Goal: Task Accomplishment & Management: Manage account settings

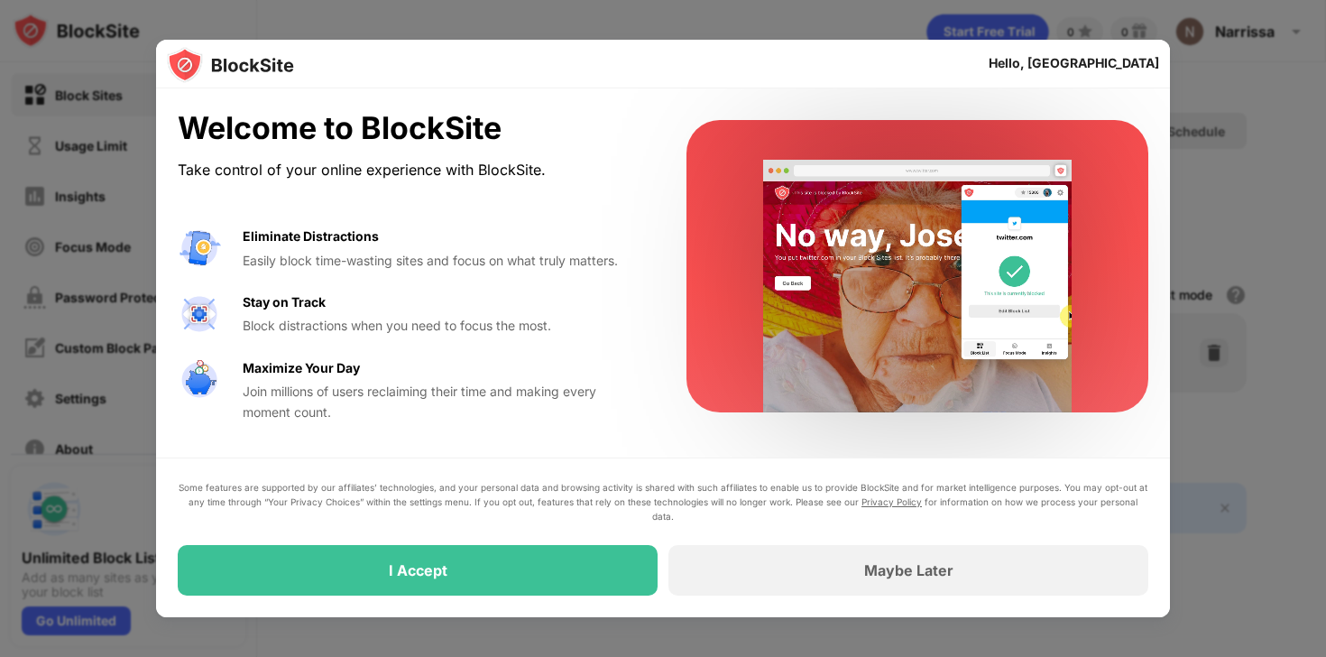
click at [834, 568] on div "Maybe Later" at bounding box center [909, 570] width 480 height 51
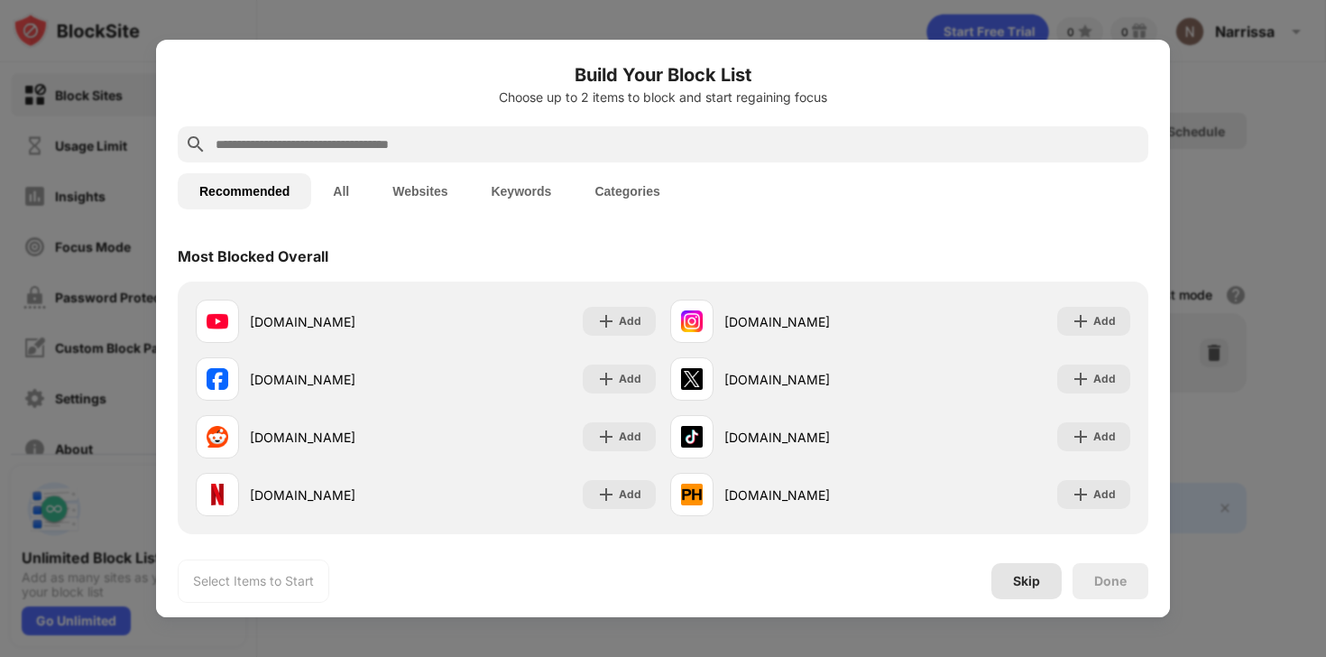
click at [1027, 582] on div "Skip" at bounding box center [1026, 581] width 27 height 14
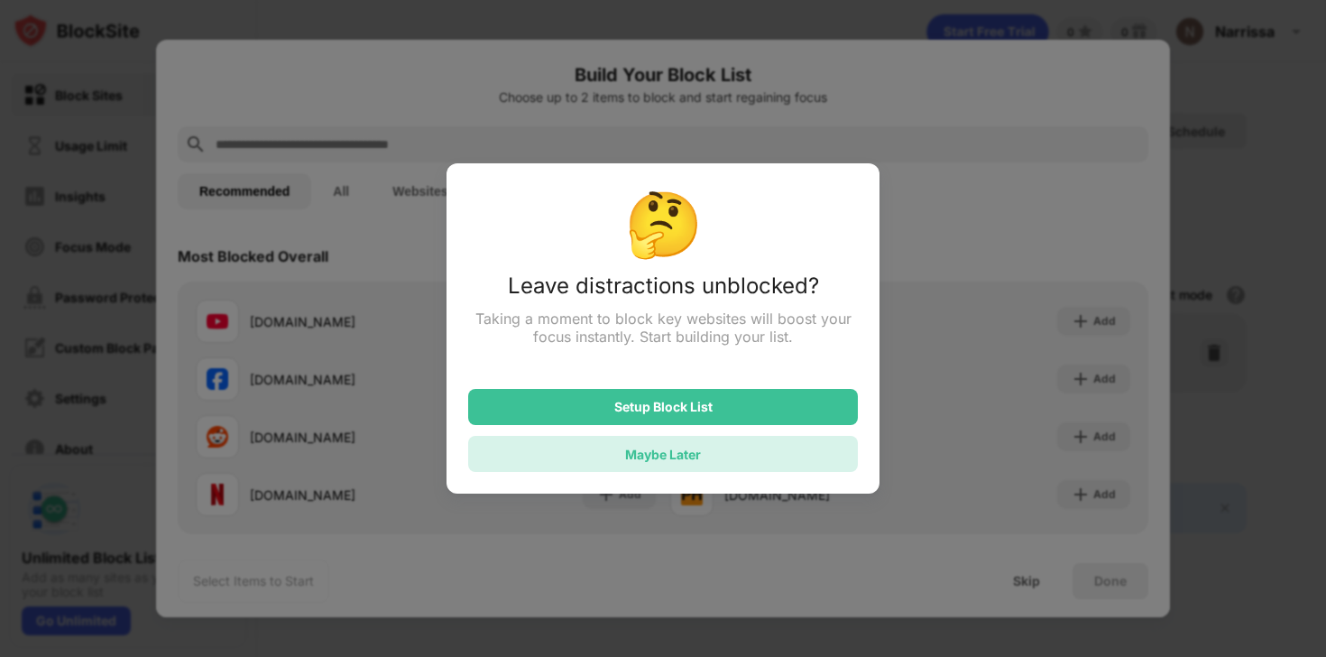
click at [705, 461] on div "Maybe Later" at bounding box center [663, 454] width 390 height 36
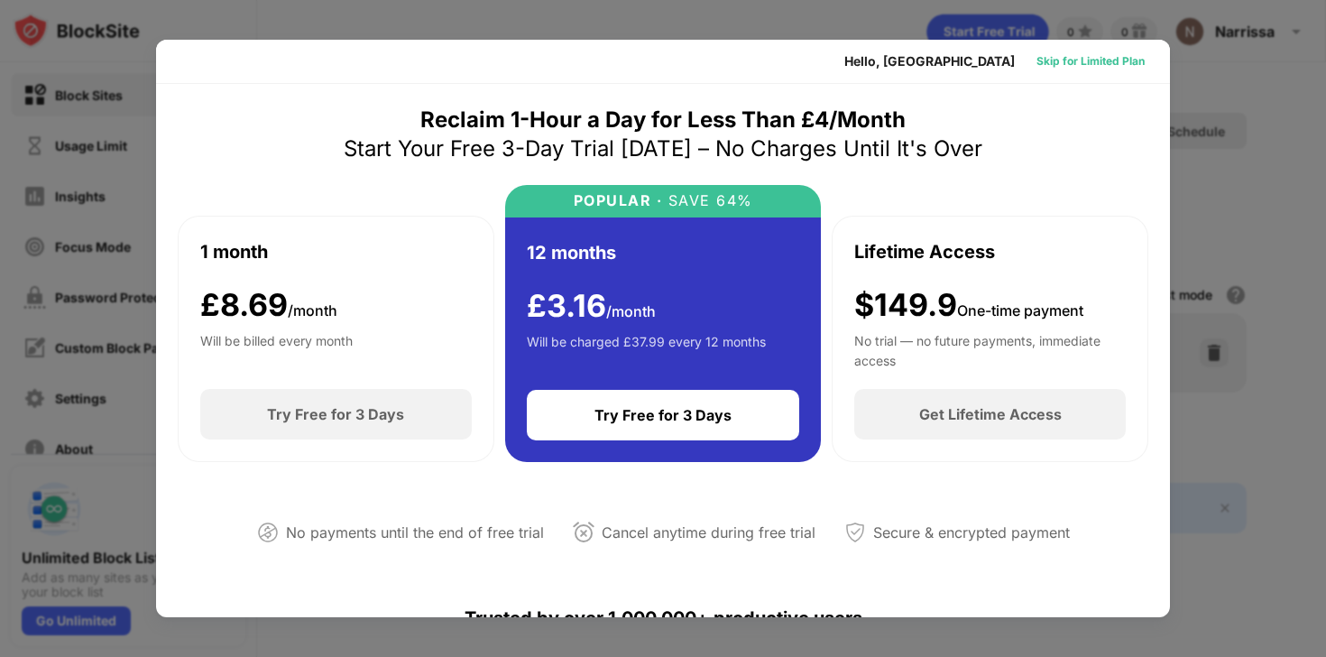
click at [1082, 60] on div "Skip for Limited Plan" at bounding box center [1091, 61] width 108 height 18
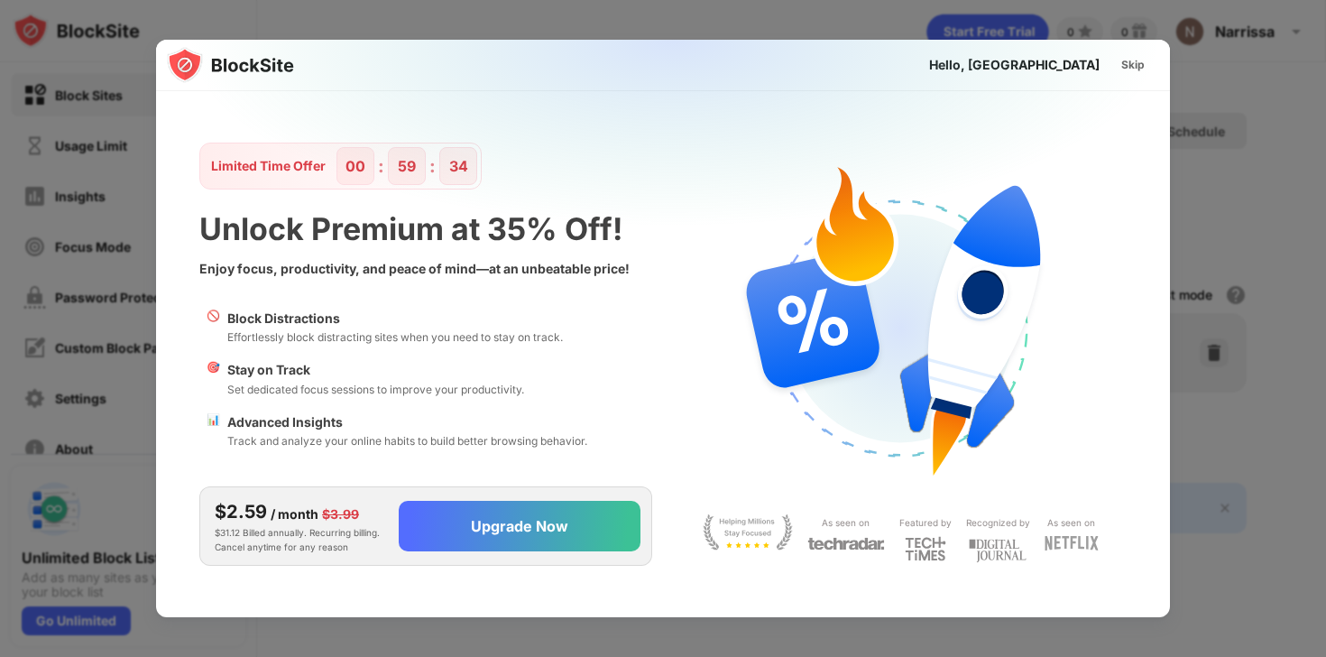
click at [1082, 58] on div "Skip" at bounding box center [1133, 65] width 23 height 18
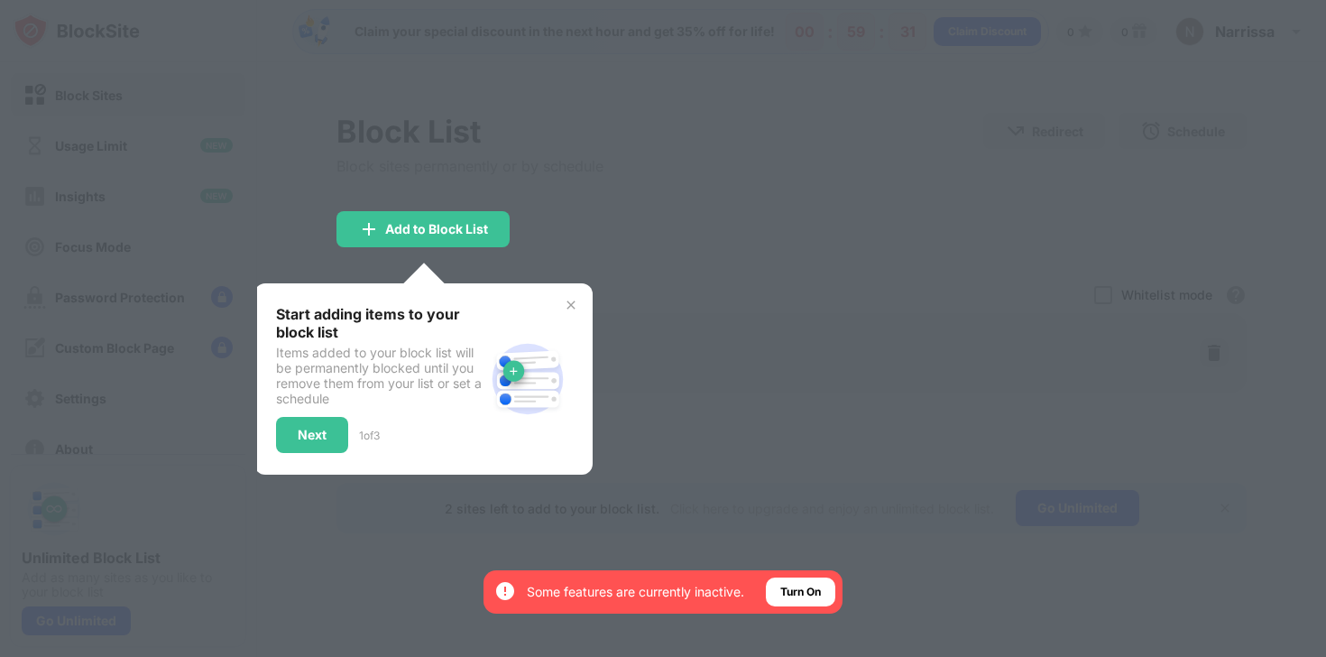
click at [849, 303] on div at bounding box center [663, 328] width 1326 height 657
click at [574, 305] on img at bounding box center [571, 305] width 14 height 14
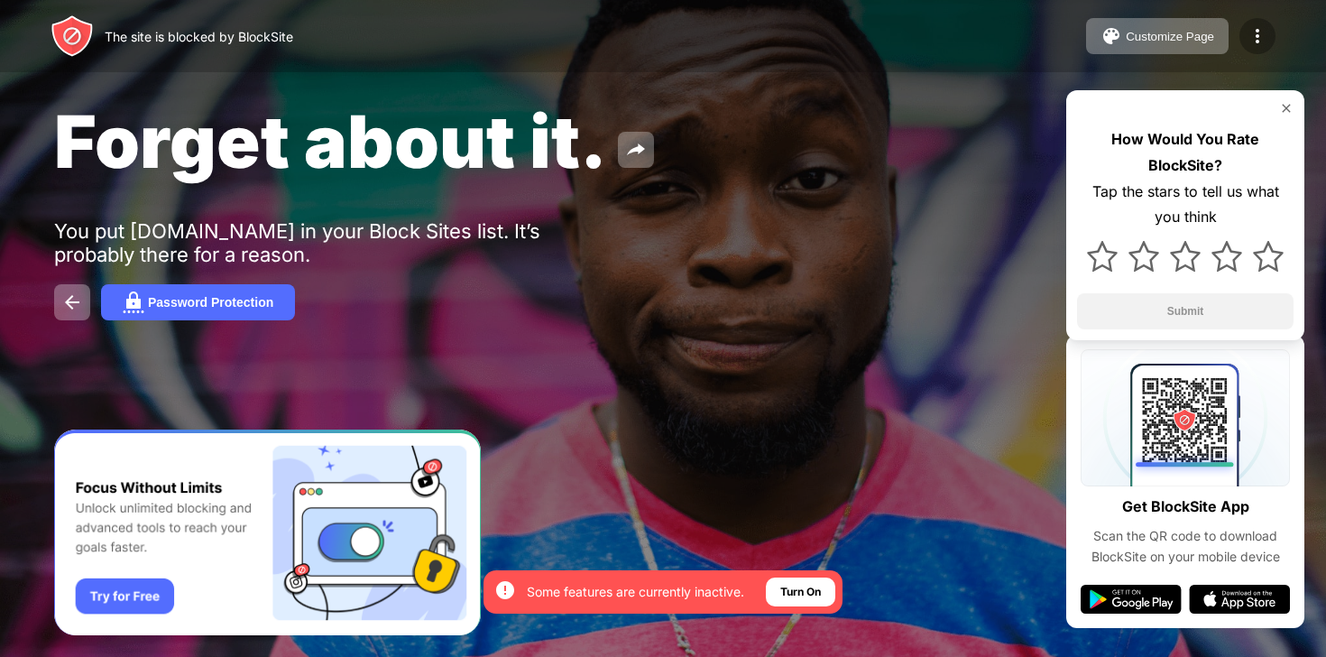
click at [1252, 28] on img at bounding box center [1258, 36] width 22 height 22
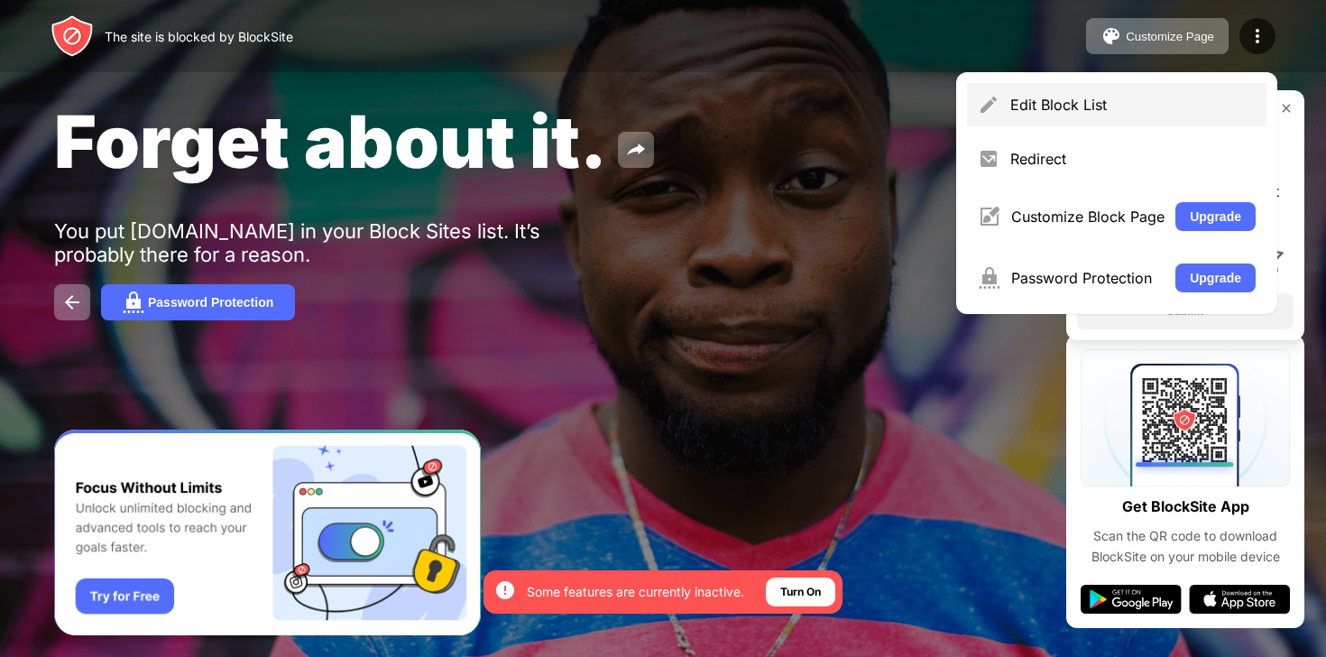
click at [1100, 110] on div "Edit Block List" at bounding box center [1133, 105] width 245 height 18
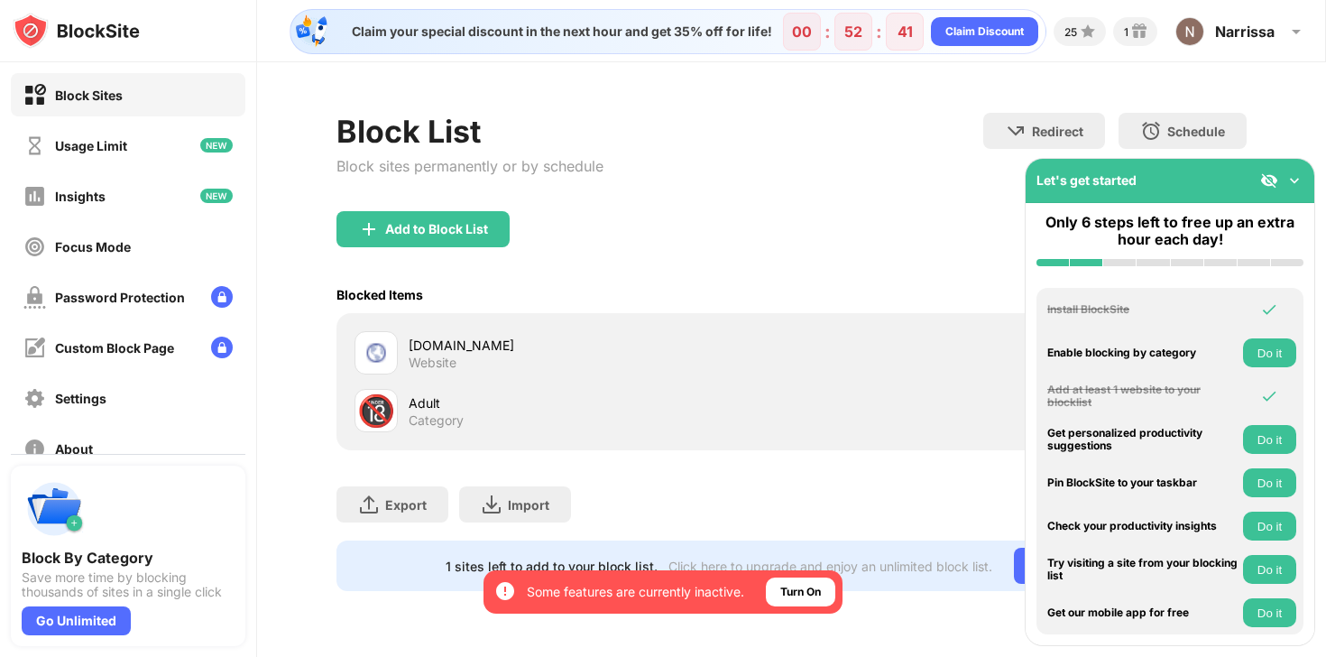
click at [576, 409] on div "Adult" at bounding box center [600, 402] width 383 height 19
click at [108, 100] on div "Block Sites" at bounding box center [89, 95] width 68 height 15
click at [491, 346] on div "get.theresafely.com" at bounding box center [600, 345] width 383 height 19
click at [369, 361] on img at bounding box center [376, 353] width 22 height 22
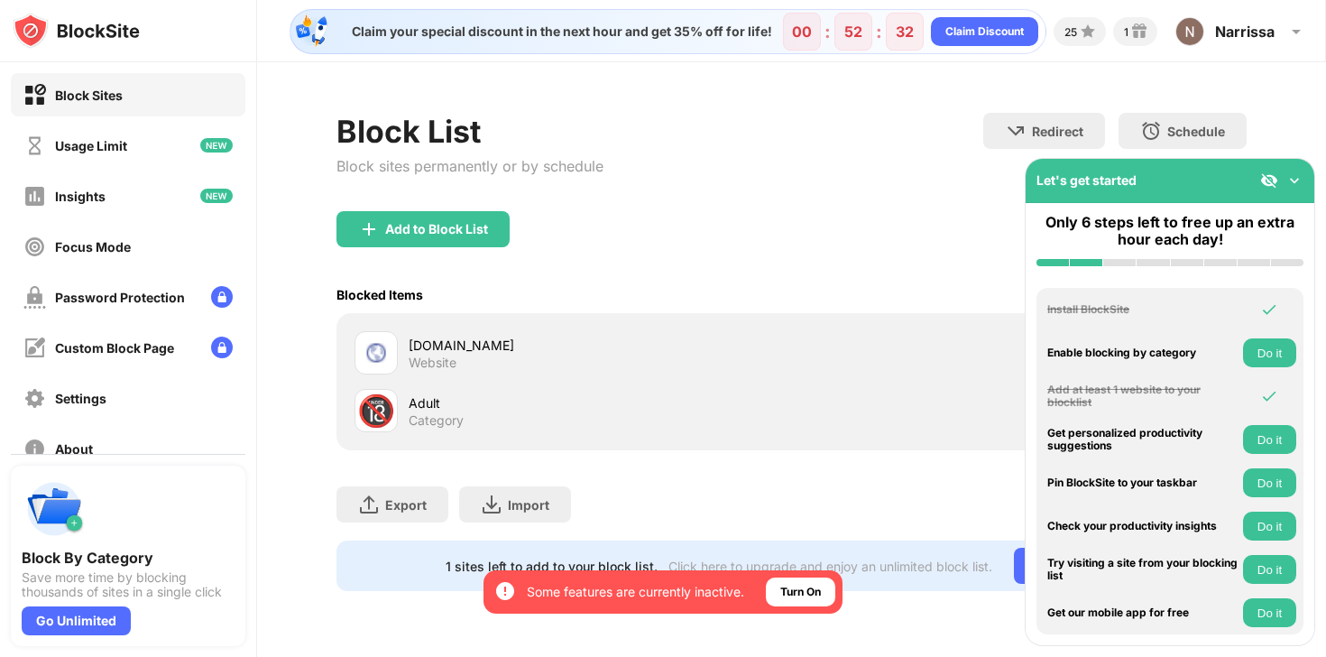
click at [817, 361] on div "get.theresafely.com Website" at bounding box center [791, 353] width 889 height 58
click at [1296, 180] on img at bounding box center [1295, 180] width 18 height 18
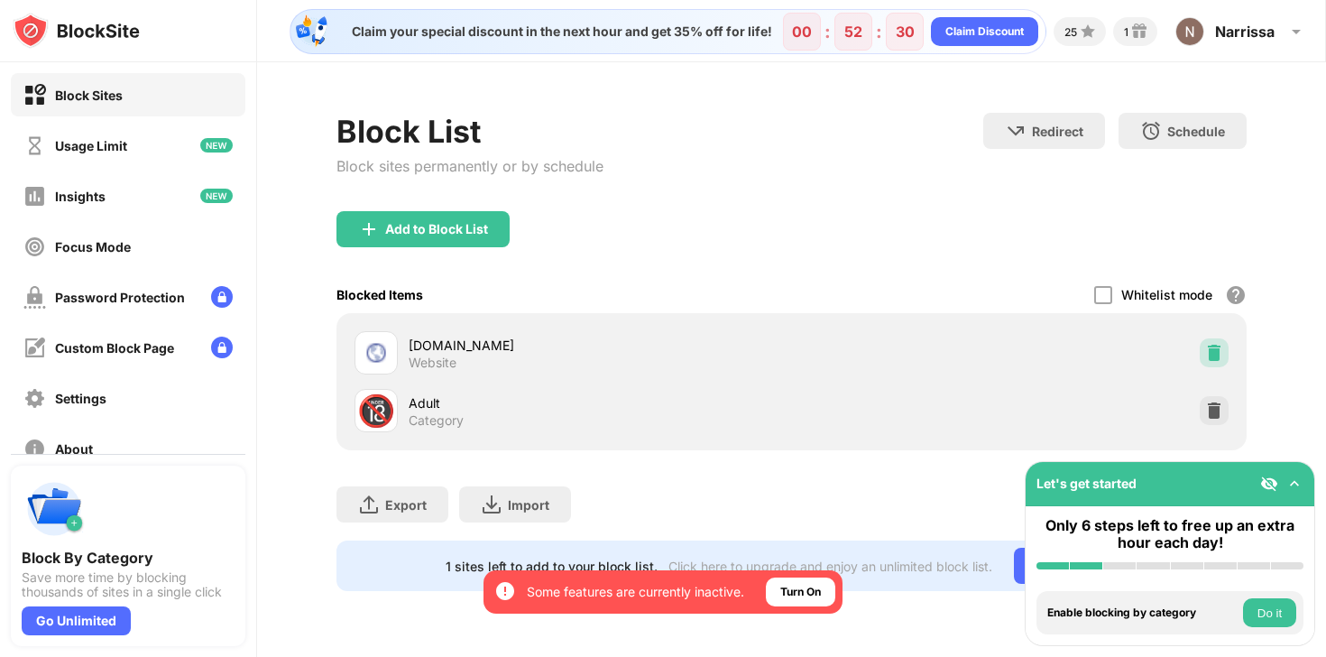
click at [1219, 353] on img at bounding box center [1215, 353] width 18 height 18
